Goal: Find contact information: Find contact information

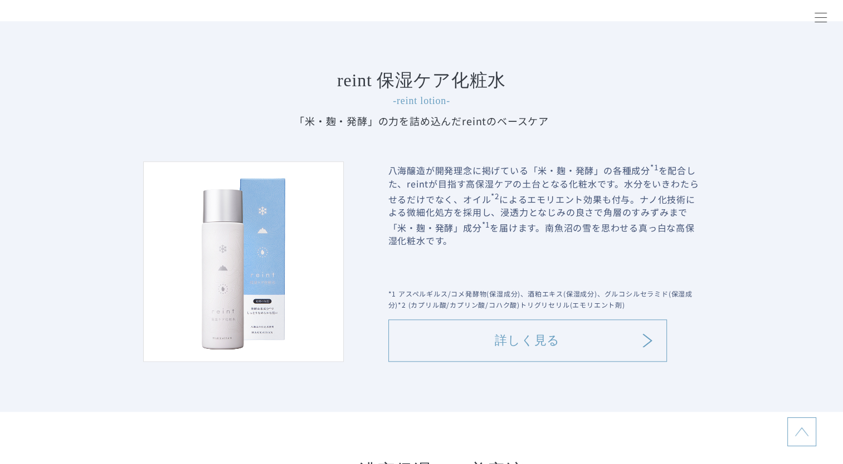
scroll to position [1114, 0]
click at [528, 341] on link "詳しく見る" at bounding box center [527, 341] width 278 height 42
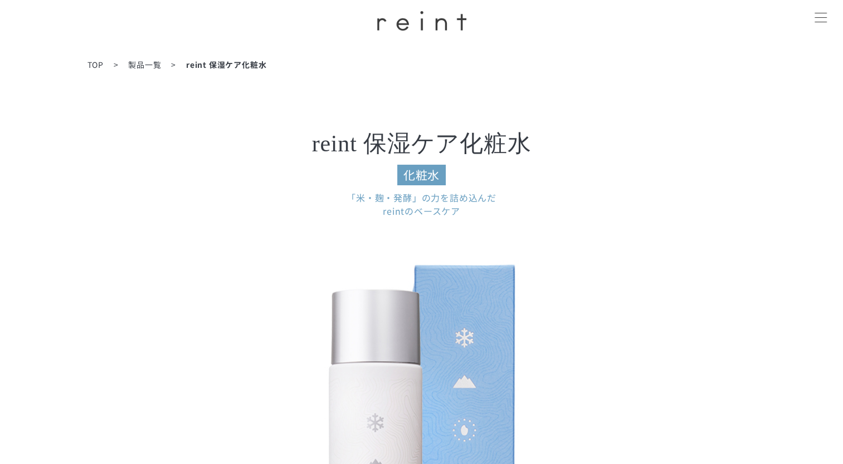
click at [252, 295] on img at bounding box center [422, 452] width 446 height 446
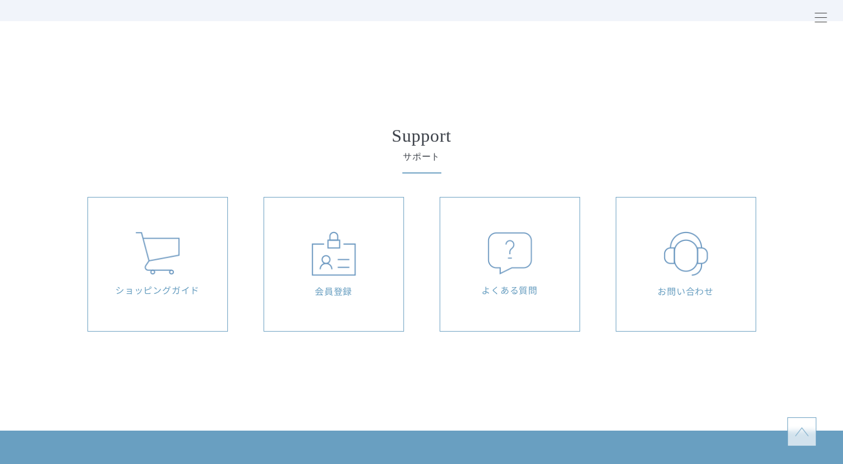
scroll to position [7821, 0]
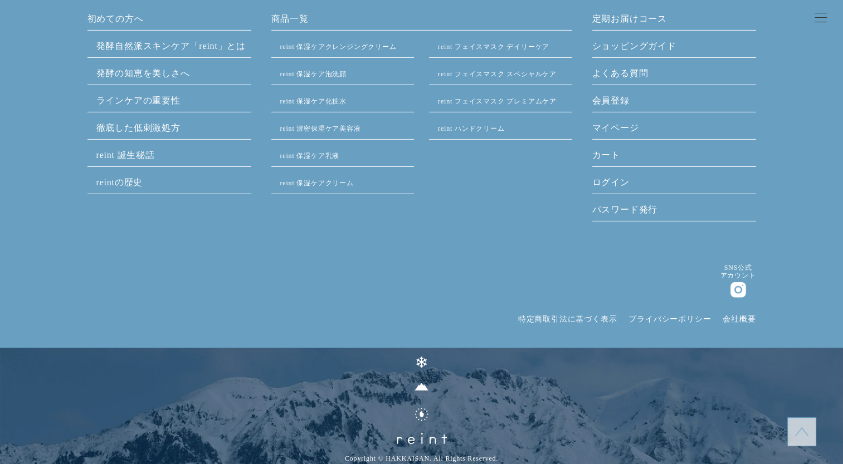
click at [731, 319] on link "会社概要" at bounding box center [738, 319] width 33 height 8
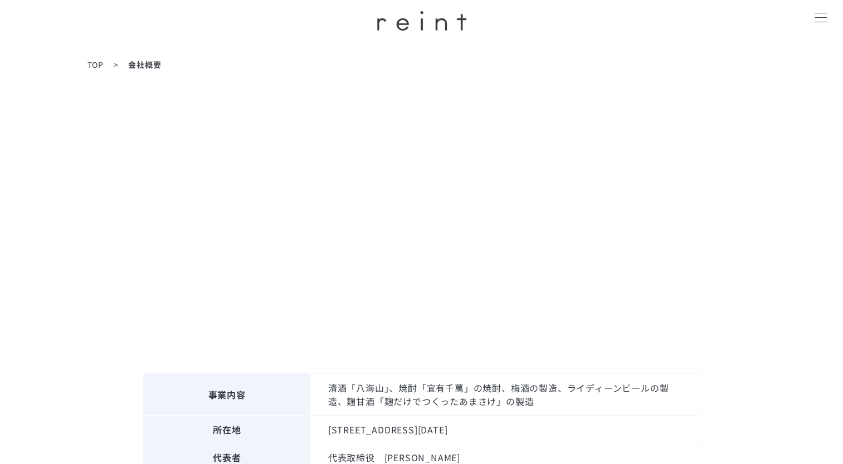
scroll to position [111, 0]
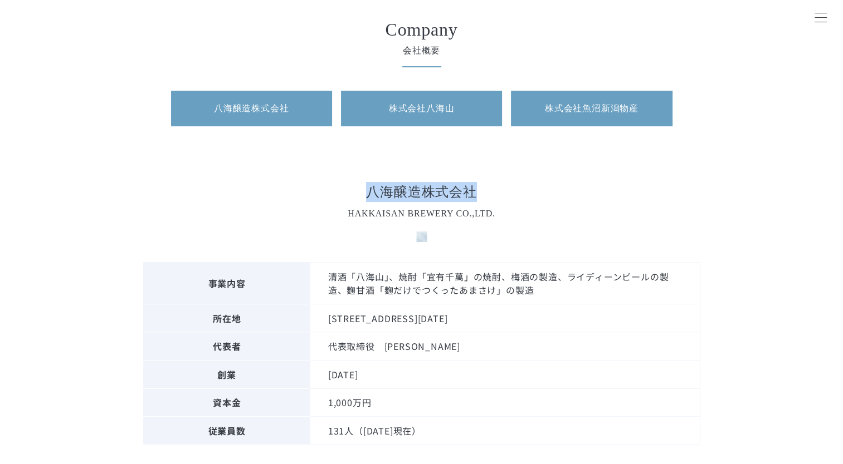
drag, startPoint x: 363, startPoint y: 190, endPoint x: 477, endPoint y: 189, distance: 113.6
click at [477, 189] on h3 "八海醸造株式会社 HAKKAISAN BREWERY CO.,LTD." at bounding box center [421, 212] width 557 height 60
copy h3 "八海醸造株式会社"
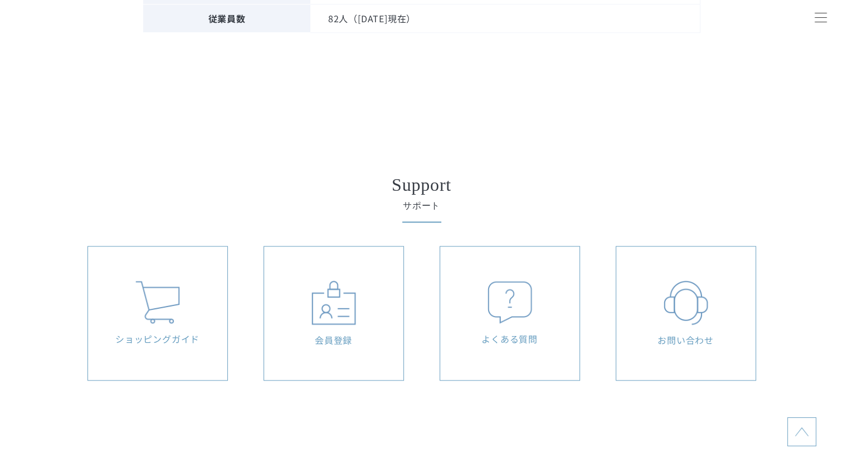
scroll to position [1504, 0]
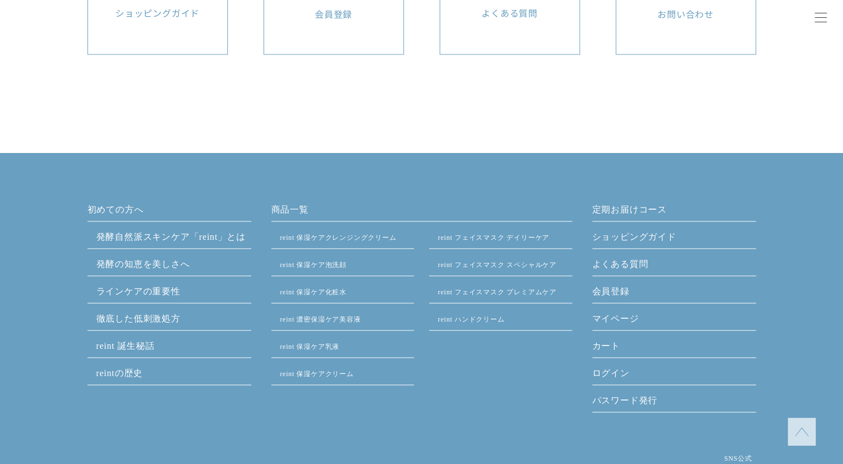
click at [224, 239] on link "発酵⾃然派スキンケア「reint」とは" at bounding box center [171, 236] width 150 height 9
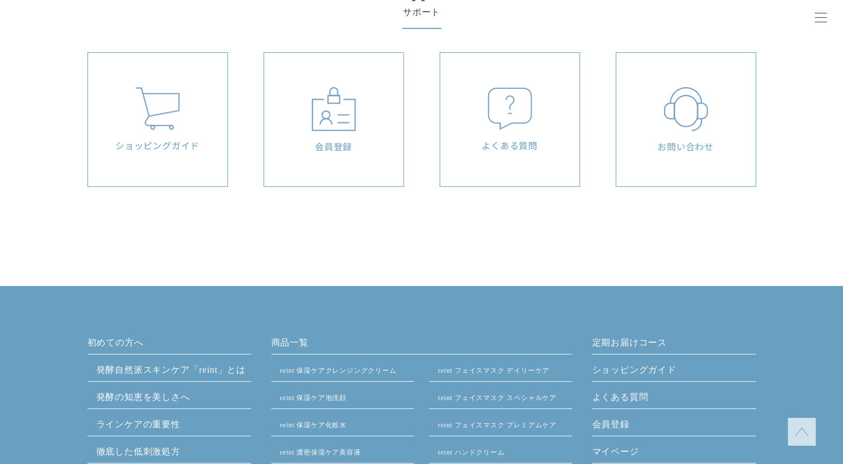
scroll to position [4696, 0]
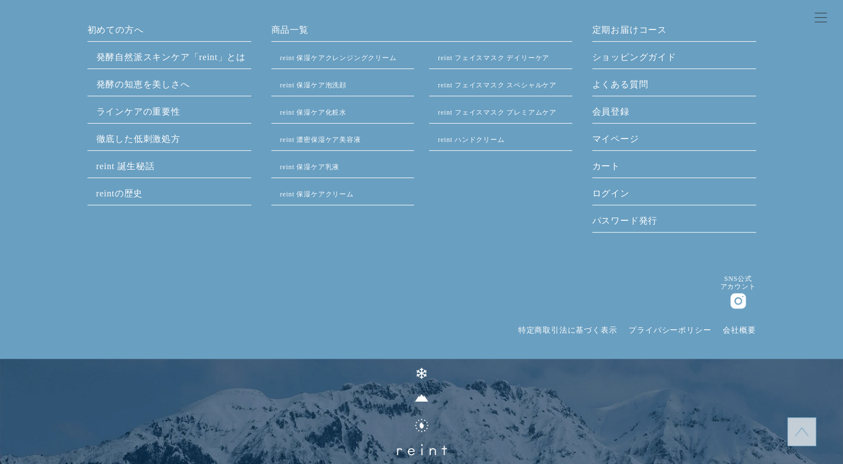
click at [582, 326] on link "特定商取引法に基づく表示" at bounding box center [567, 330] width 99 height 8
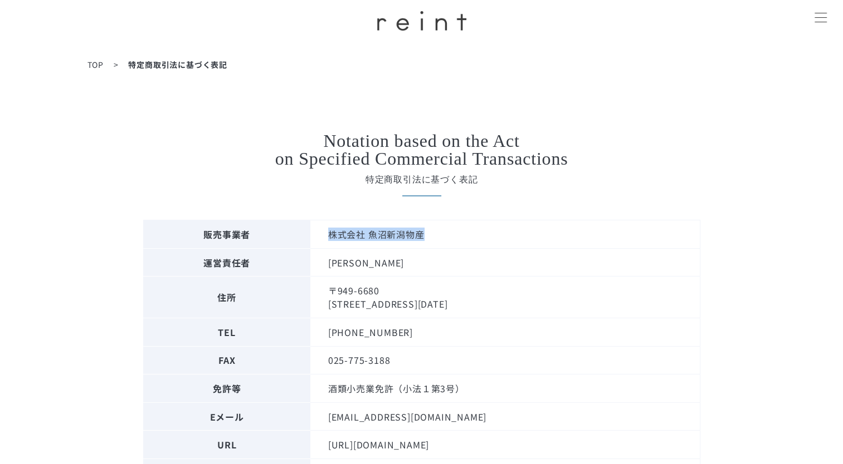
drag, startPoint x: 423, startPoint y: 237, endPoint x: 323, endPoint y: 238, distance: 99.7
click at [323, 238] on td "株式会社 魚沼新潟物産" at bounding box center [504, 235] width 389 height 28
copy td "株式会社 魚沼新潟物産"
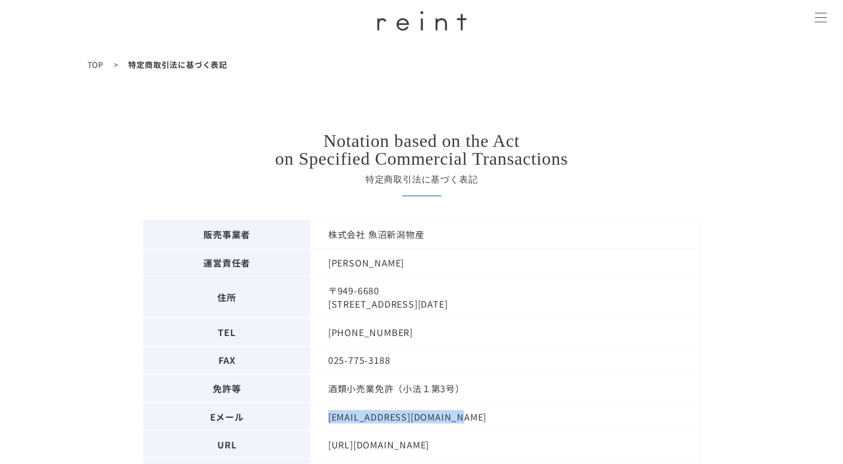
drag, startPoint x: 452, startPoint y: 417, endPoint x: 328, endPoint y: 417, distance: 124.2
click at [328, 417] on td "support@ec-hakkaisan.com" at bounding box center [504, 417] width 389 height 28
copy td "support@ec-hakkaisan.com"
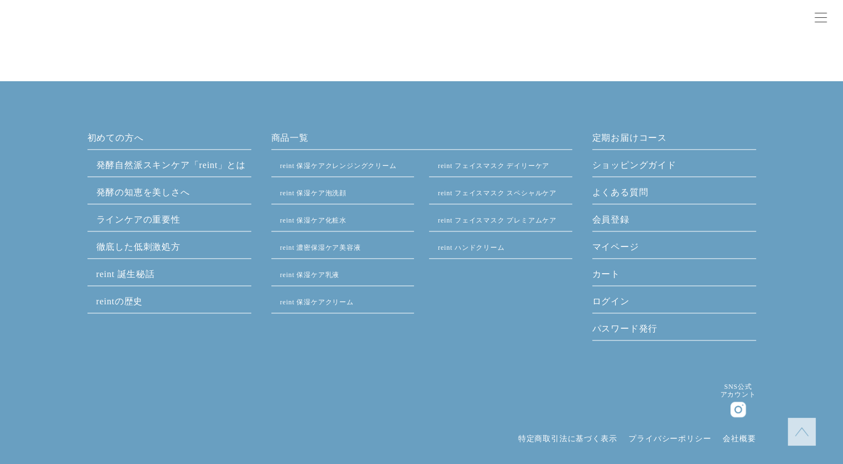
scroll to position [1419, 0]
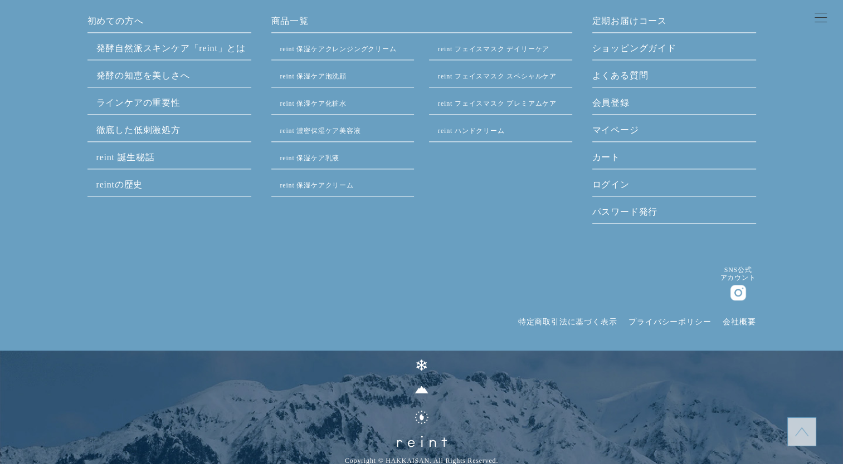
click at [735, 318] on link "会社概要" at bounding box center [738, 322] width 33 height 8
